Goal: Task Accomplishment & Management: Complete application form

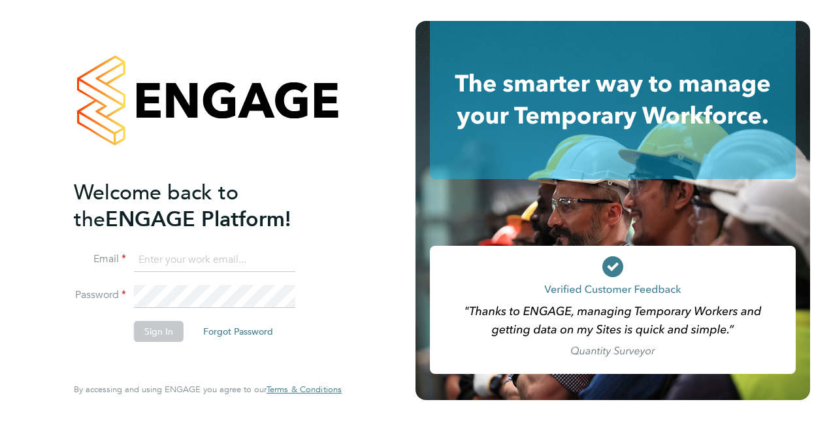
type input "[PERSON_NAME][EMAIL_ADDRESS][DOMAIN_NAME]"
click at [158, 334] on button "Sign In" at bounding box center [159, 331] width 50 height 21
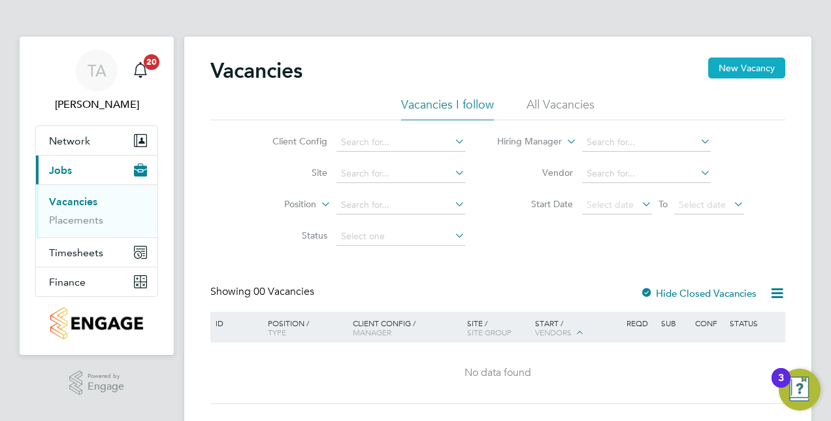
click at [750, 68] on button "New Vacancy" at bounding box center [746, 67] width 77 height 21
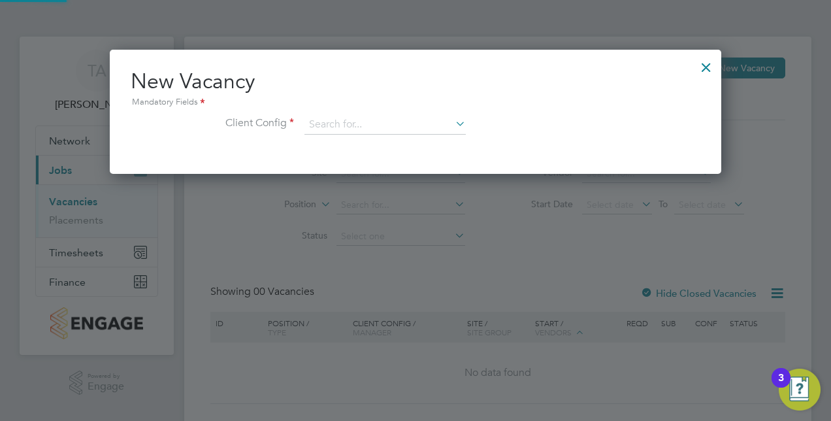
scroll to position [123, 611]
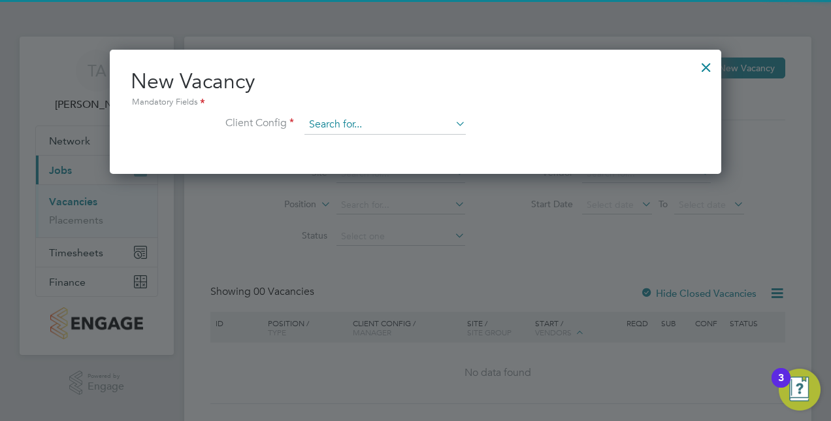
click at [415, 125] on input at bounding box center [384, 125] width 161 height 20
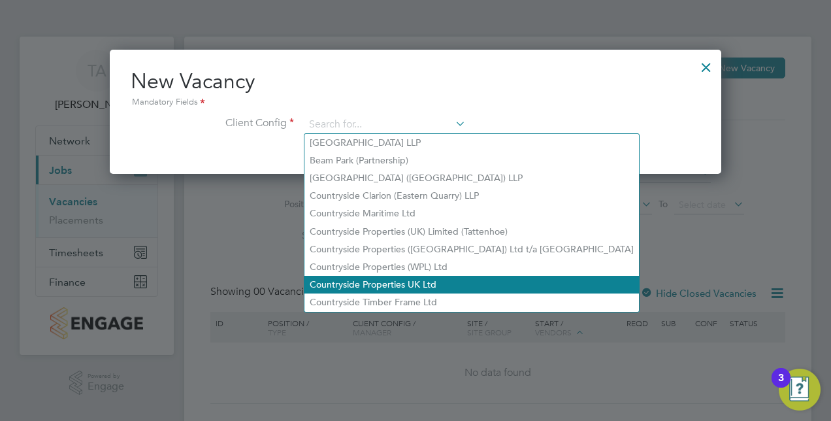
click at [410, 286] on li "Countryside Properties UK Ltd" at bounding box center [471, 285] width 334 height 18
type input "Countryside Properties UK Ltd"
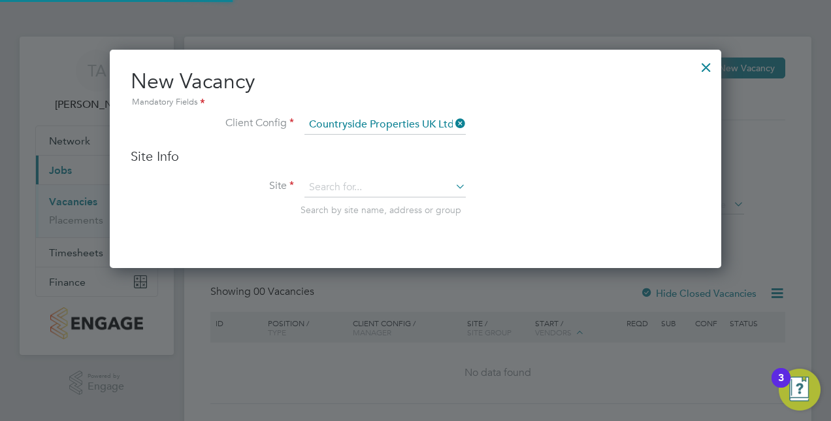
scroll to position [217, 611]
click at [376, 182] on input at bounding box center [384, 188] width 161 height 20
click at [374, 224] on li "Brookfield Chase ( Fish moor 1)" at bounding box center [385, 222] width 162 height 18
type input "Brookfield Chase (Fishmoor 1)"
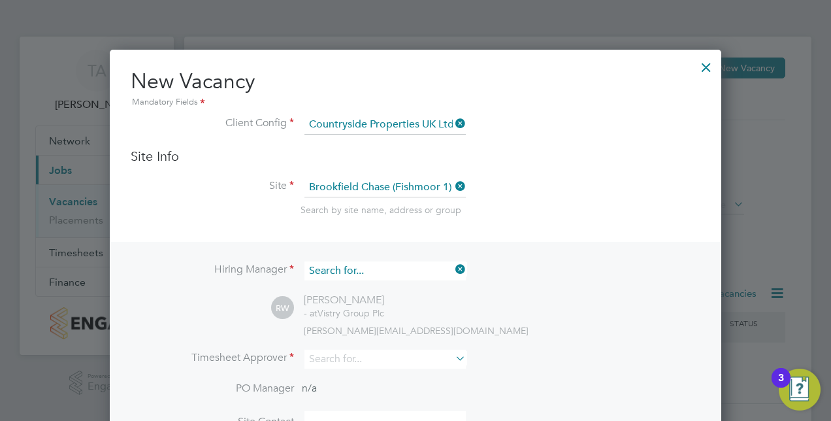
click at [358, 270] on input at bounding box center [384, 270] width 161 height 19
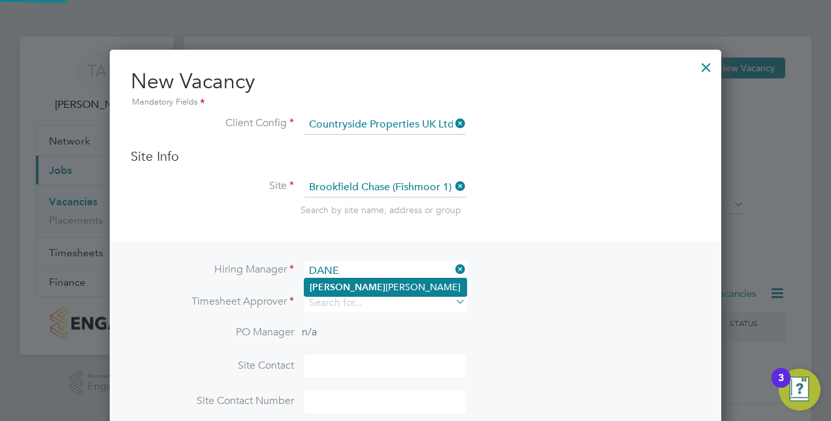
click at [358, 282] on li "Dane Bryan" at bounding box center [385, 287] width 162 height 18
type input "Dane Bryan"
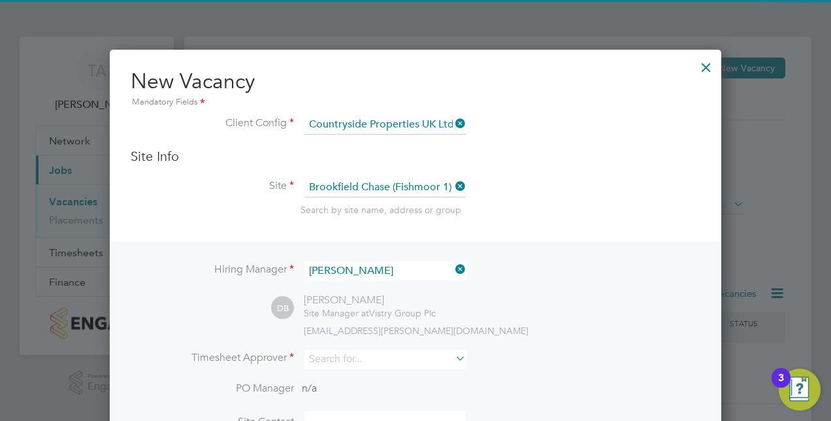
scroll to position [539, 611]
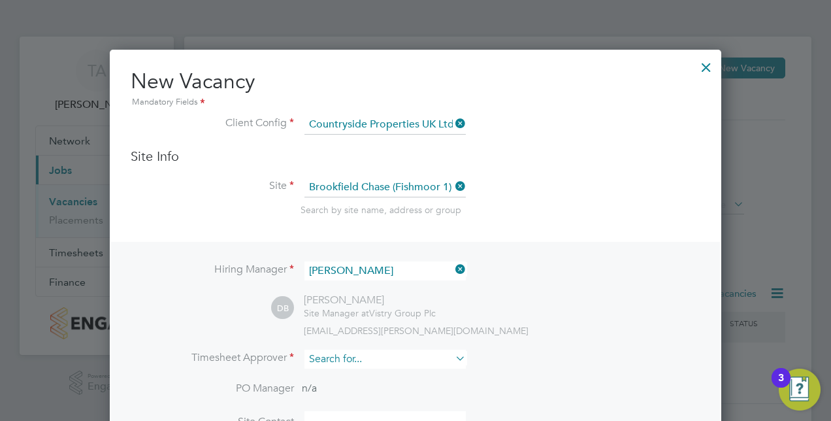
click at [340, 364] on input at bounding box center [384, 358] width 161 height 19
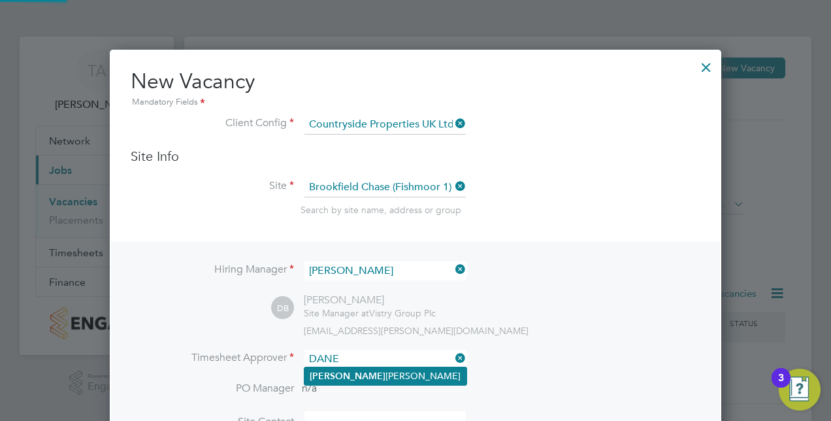
click at [347, 370] on li "Dane Bryan" at bounding box center [385, 376] width 162 height 18
type input "Dane Bryan"
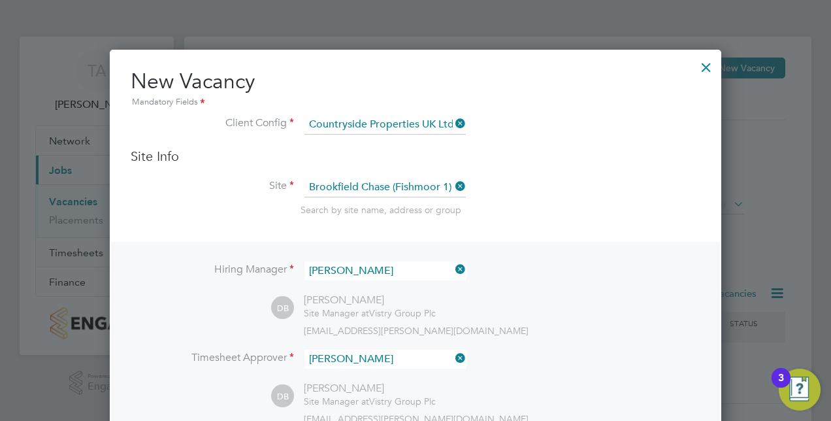
scroll to position [225, 0]
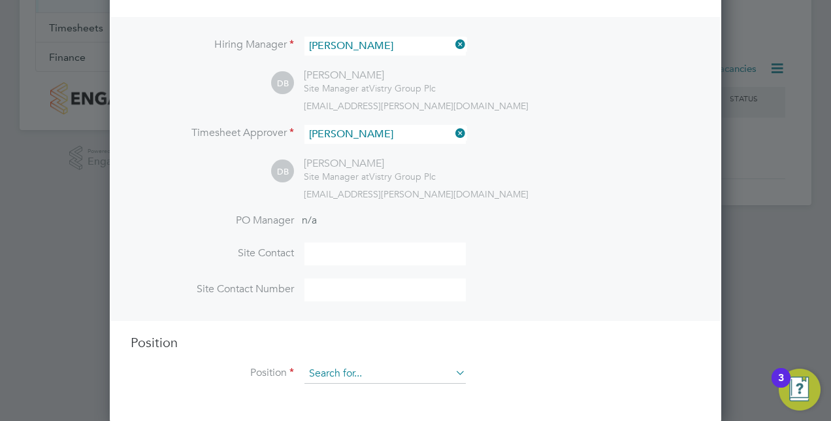
click at [326, 367] on input at bounding box center [384, 374] width 161 height 20
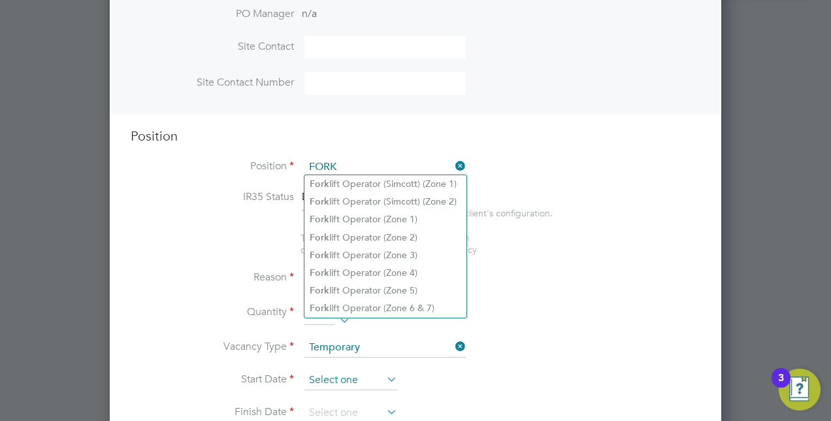
scroll to position [486, 0]
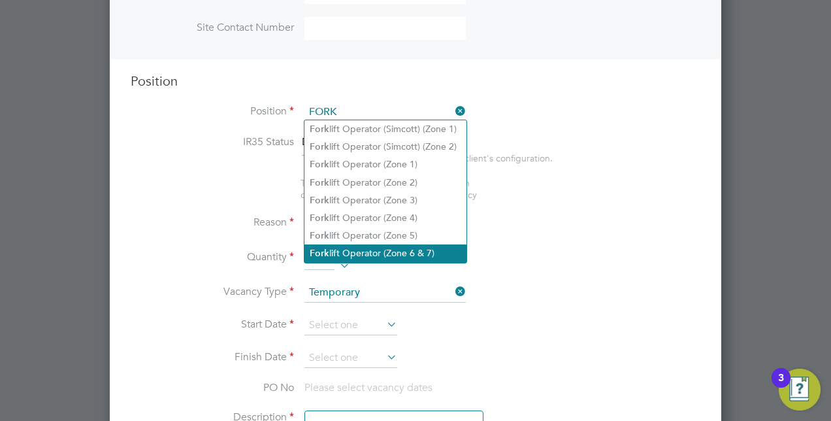
click at [372, 254] on li "Fork lift Operator (Zone 6 & 7)" at bounding box center [385, 253] width 162 height 18
type input "Forklift Operator (Zone 6 & 7)"
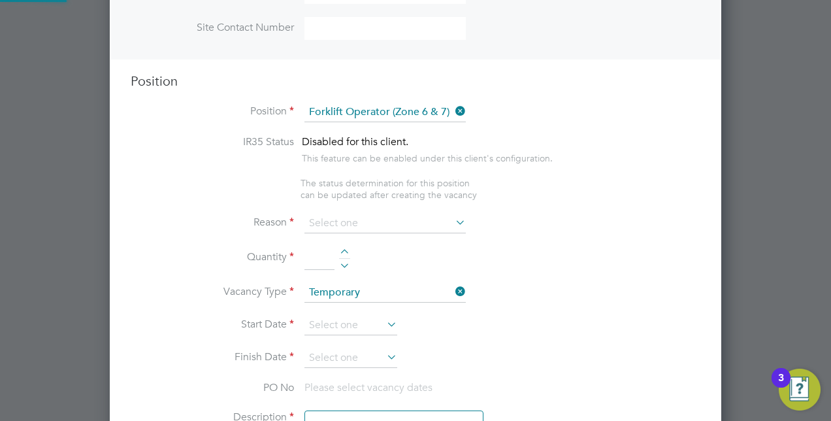
type textarea "- Operate construction machinery - Delivering large quantities of materials to …"
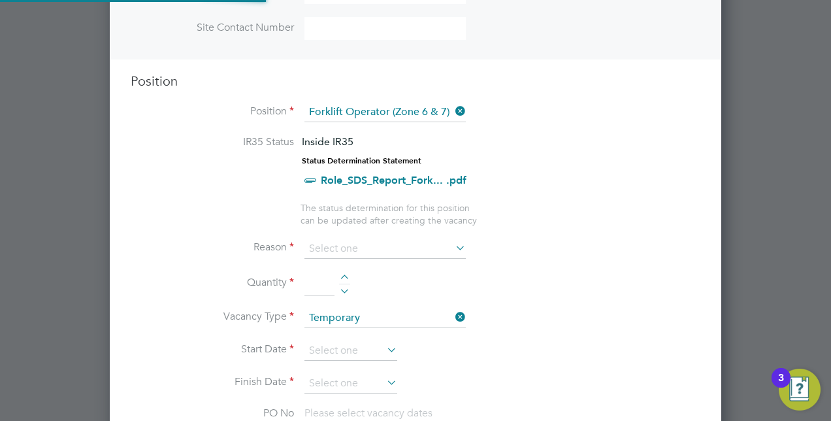
scroll to position [39, 68]
click at [396, 242] on input at bounding box center [384, 249] width 161 height 20
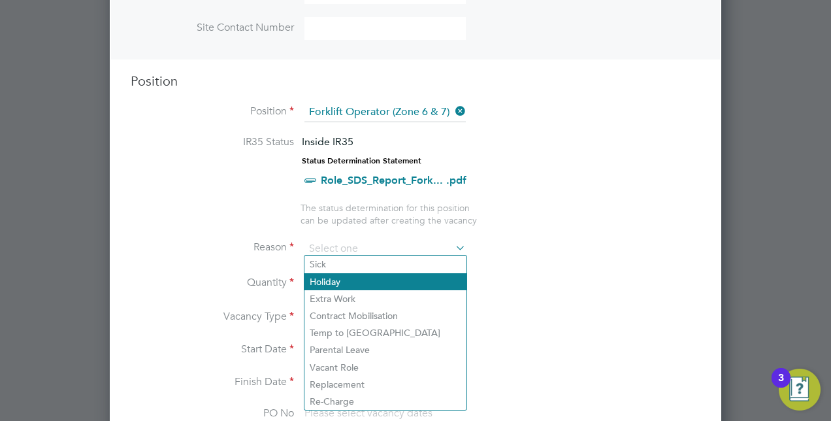
click at [357, 282] on li "Holiday" at bounding box center [385, 281] width 162 height 17
type input "Holiday"
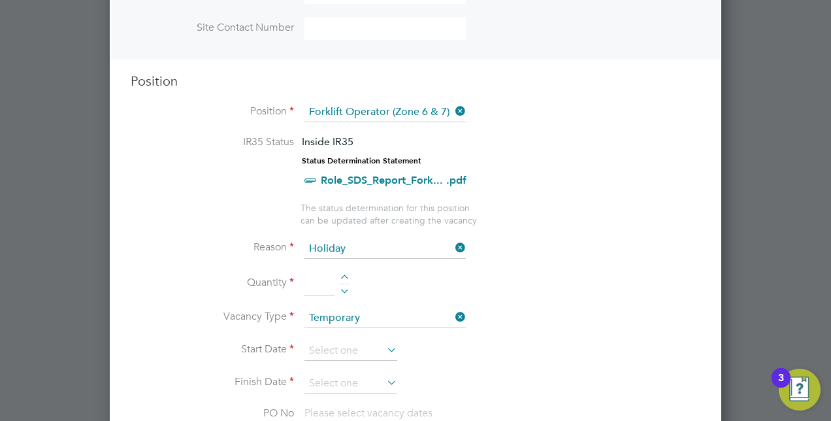
click at [338, 272] on li "Quantity" at bounding box center [415, 290] width 569 height 37
click at [348, 274] on div at bounding box center [344, 278] width 11 height 9
type input "1"
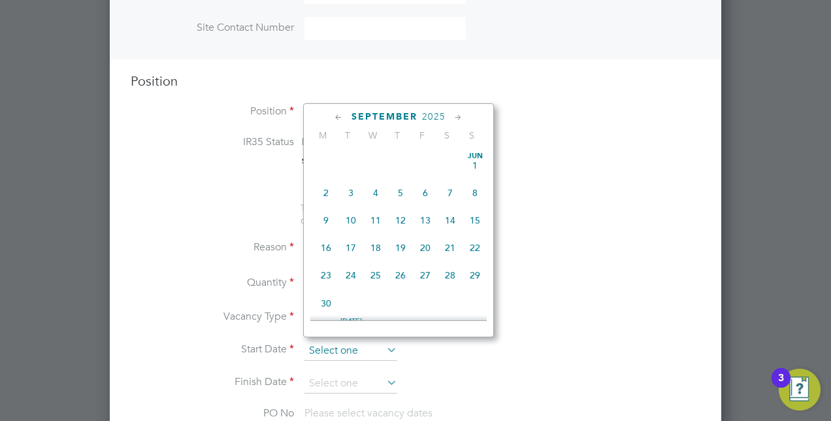
drag, startPoint x: 359, startPoint y: 342, endPoint x: 367, endPoint y: 336, distance: 10.2
click at [359, 342] on input at bounding box center [350, 351] width 93 height 20
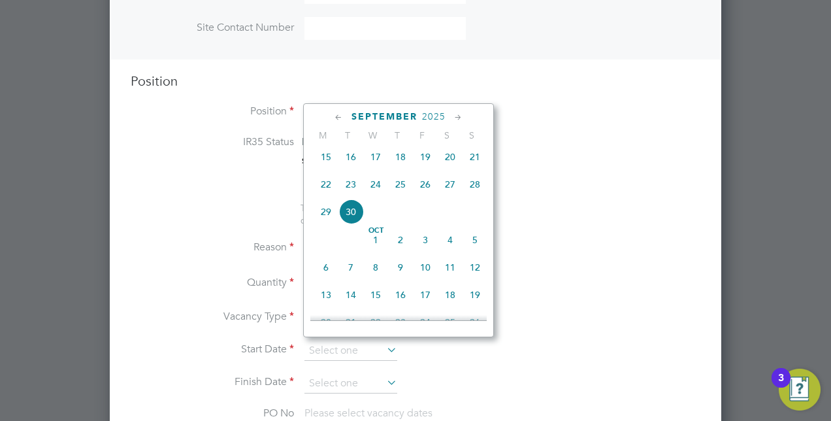
click at [444, 190] on span "27" at bounding box center [450, 184] width 25 height 25
type input "27 Sep 2025"
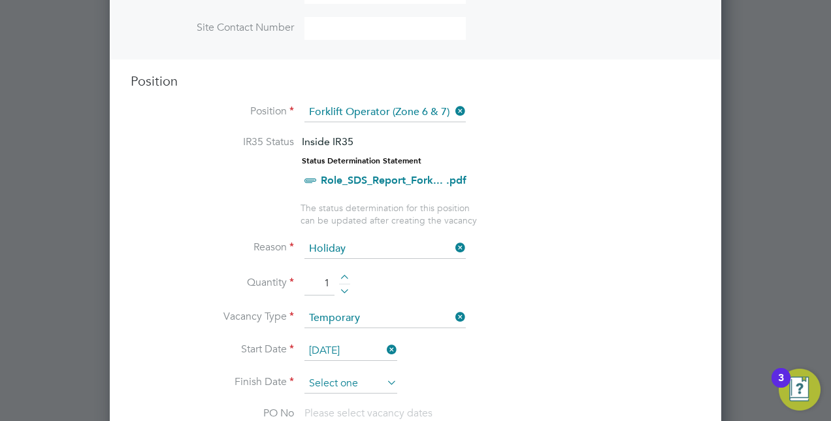
click at [343, 374] on input at bounding box center [350, 384] width 93 height 20
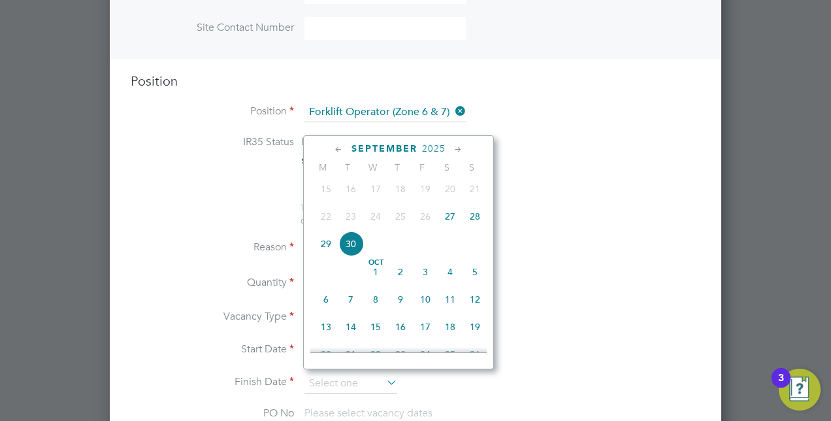
click at [471, 226] on span "28" at bounding box center [474, 216] width 25 height 25
type input "28 Sep 2025"
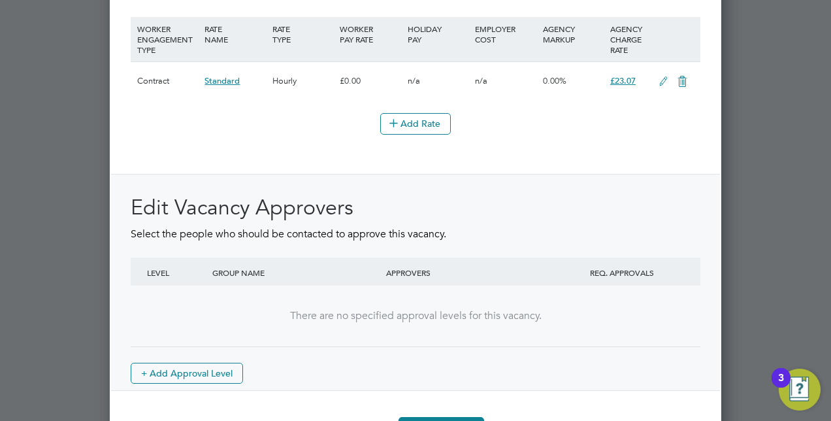
scroll to position [1612, 0]
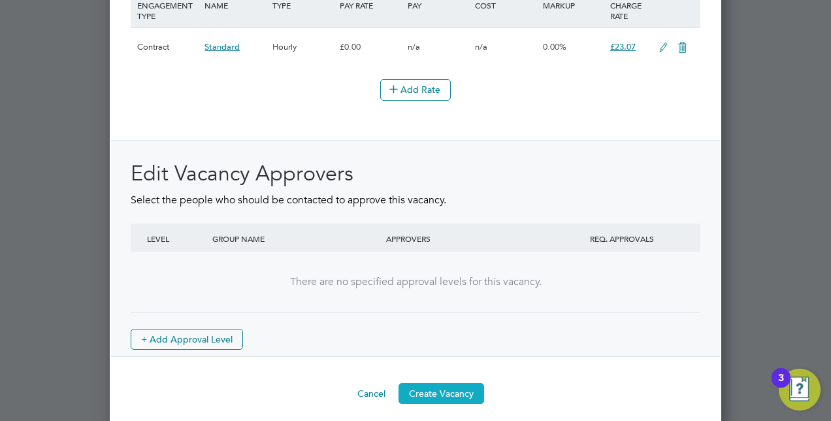
click at [462, 383] on button "Create Vacancy" at bounding box center [441, 393] width 86 height 21
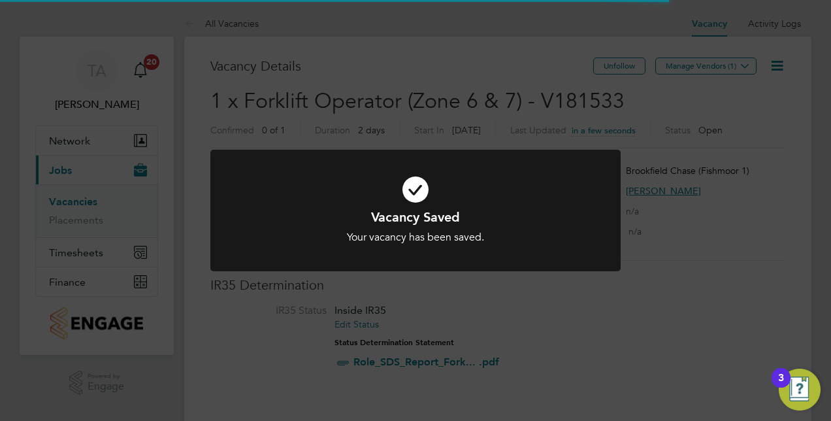
click at [660, 289] on div "Vacancy Saved Your vacancy has been saved. Cancel Okay" at bounding box center [415, 210] width 831 height 421
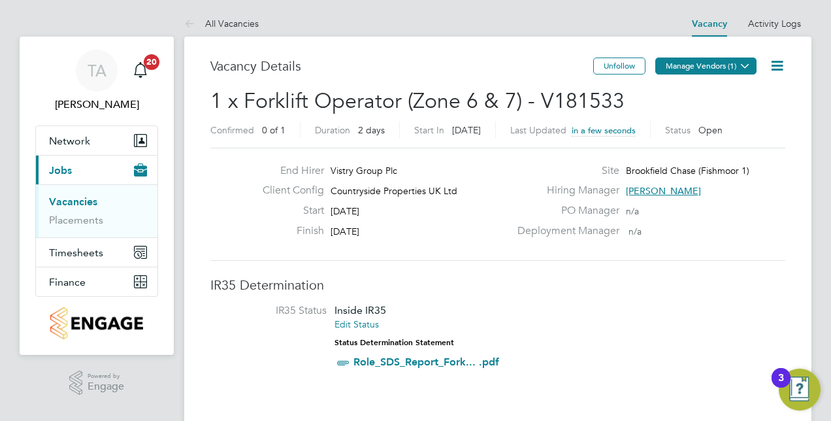
click at [714, 71] on button "Manage Vendors (1)" at bounding box center [705, 65] width 101 height 17
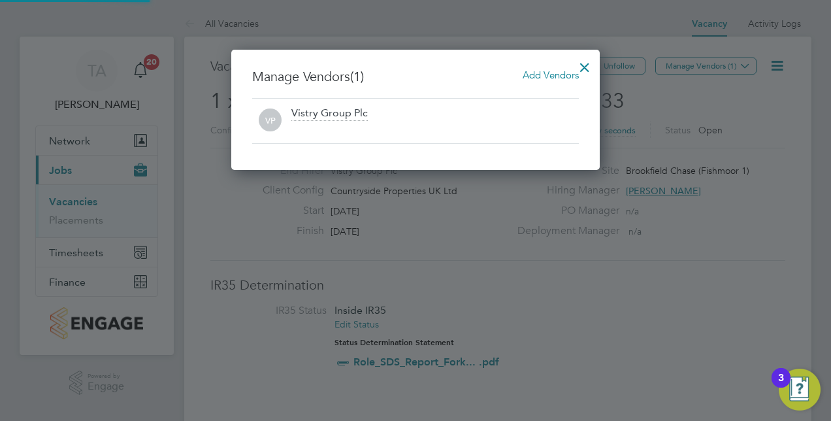
click at [530, 69] on span "Add Vendors" at bounding box center [550, 75] width 56 height 12
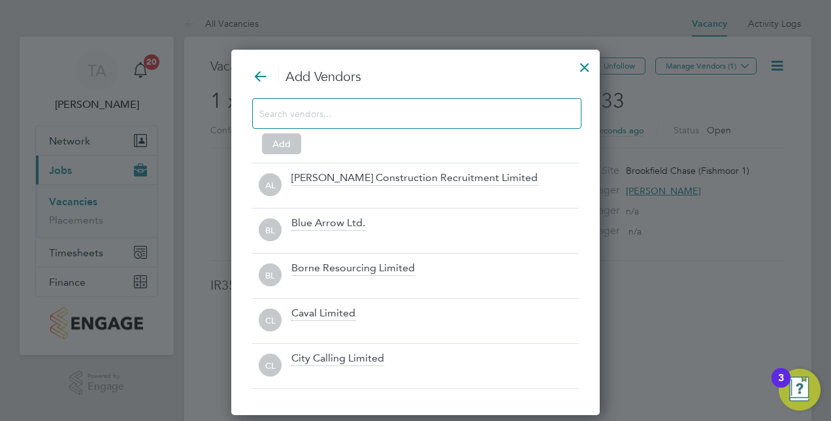
click at [357, 113] on input at bounding box center [406, 112] width 294 height 17
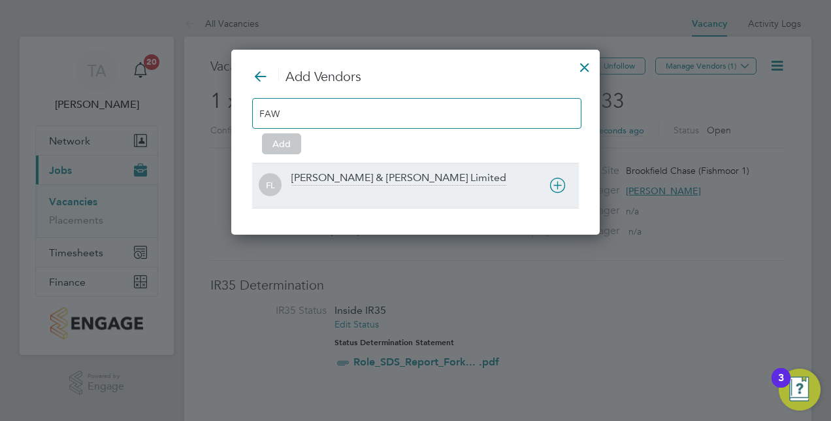
type input "FAW"
click at [340, 176] on div "Fawkes & Reece Limited" at bounding box center [398, 178] width 215 height 14
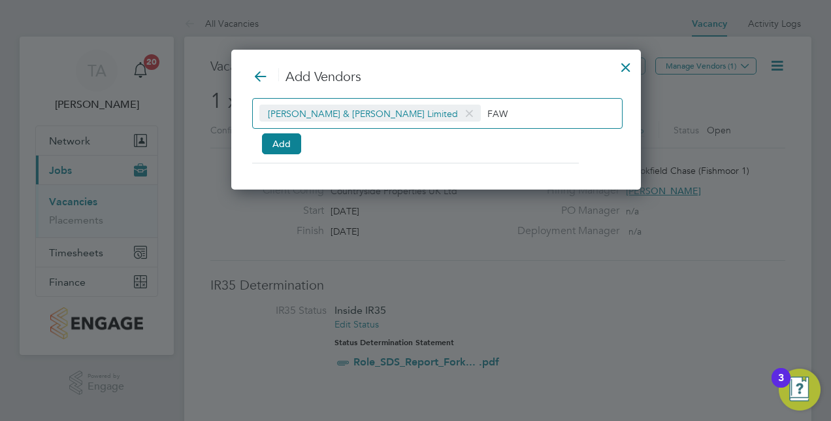
click at [285, 154] on div "Add Vendors Fawkes & Reece Limited FAW Add" at bounding box center [436, 115] width 368 height 95
click at [283, 142] on button "Add" at bounding box center [281, 143] width 39 height 21
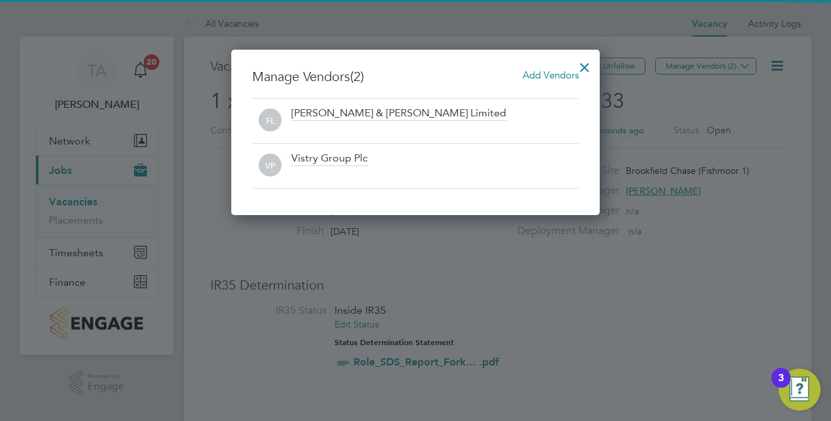
click at [589, 64] on div at bounding box center [585, 64] width 24 height 24
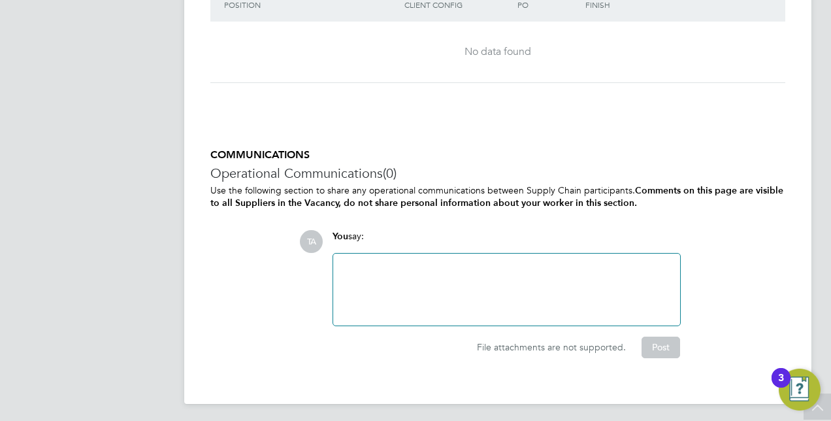
click at [449, 290] on div at bounding box center [506, 289] width 331 height 56
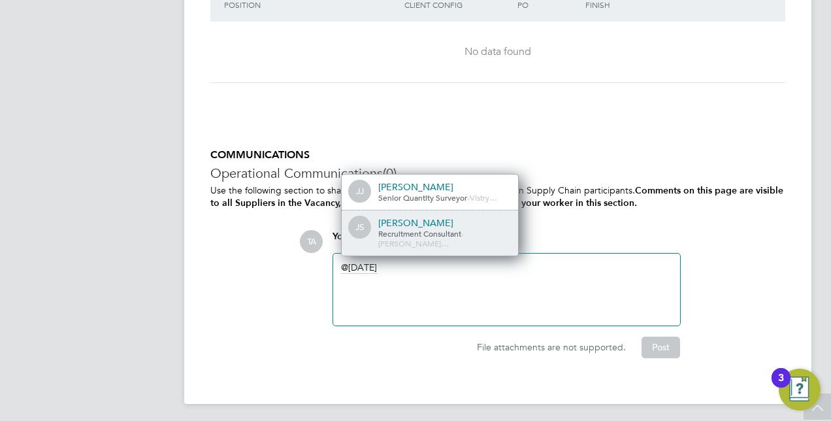
click at [414, 229] on div "Julia Scholes" at bounding box center [443, 223] width 131 height 12
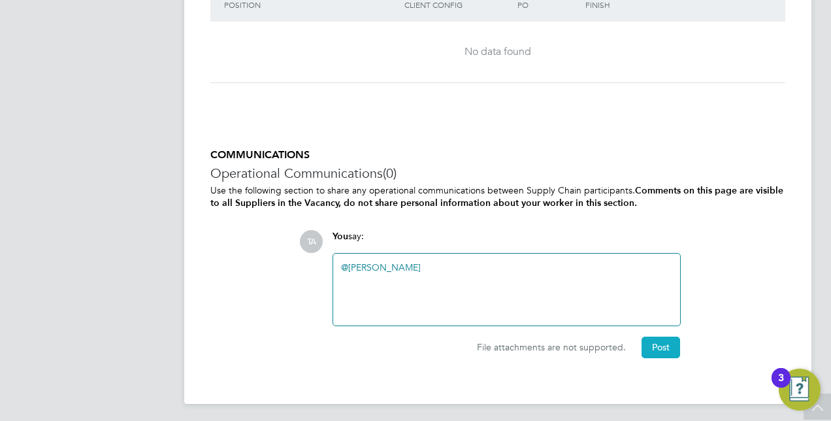
click at [645, 338] on button "Post" at bounding box center [660, 346] width 39 height 21
